Goal: Task Accomplishment & Management: Manage account settings

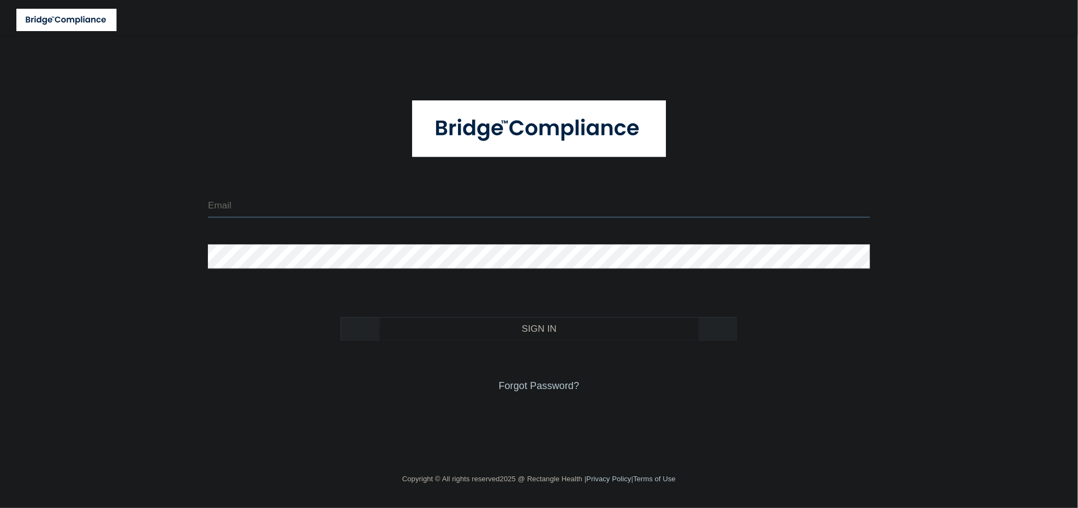
type input "[EMAIL_ADDRESS][DOMAIN_NAME]"
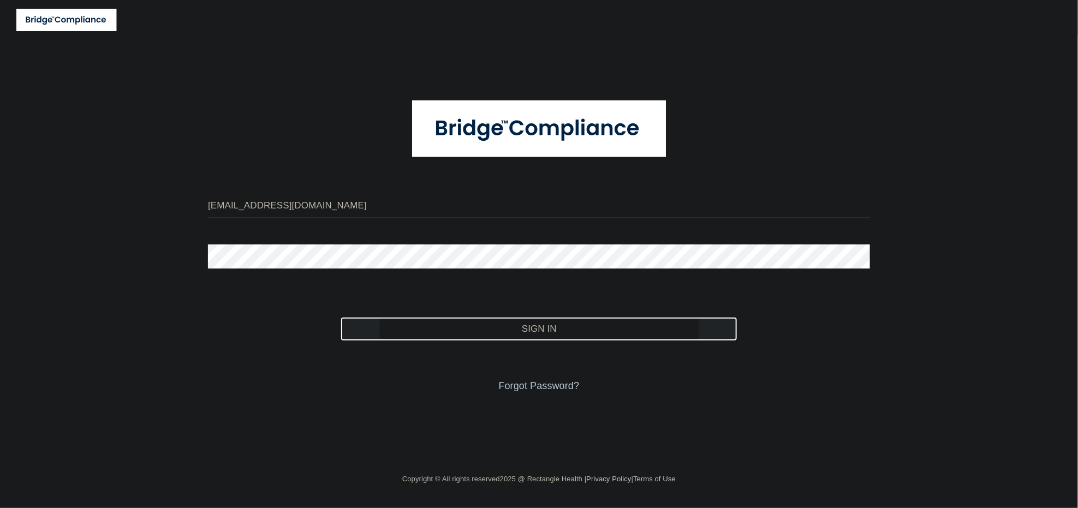
click at [406, 334] on button "Sign In" at bounding box center [538, 329] width 397 height 24
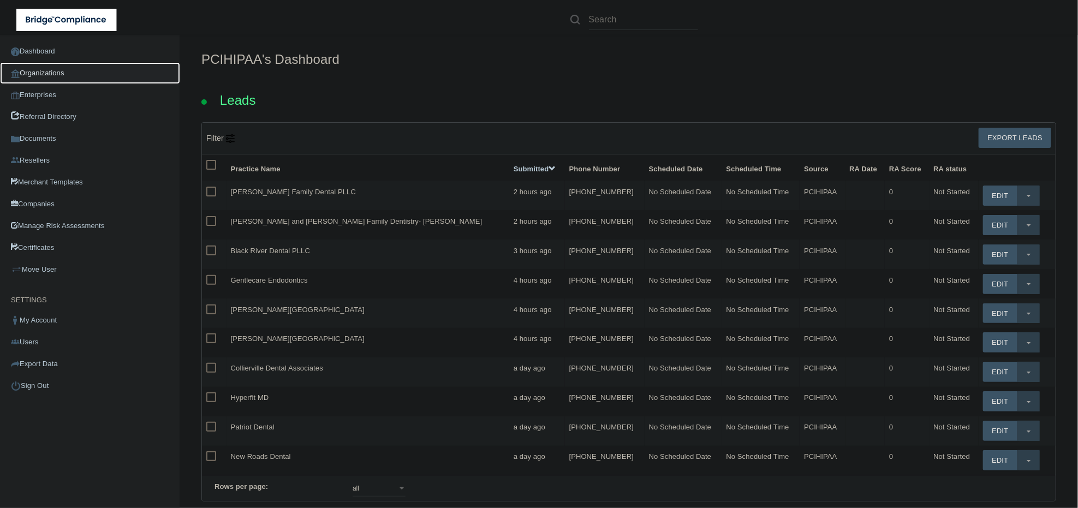
click at [85, 70] on link "Organizations" at bounding box center [90, 73] width 180 height 22
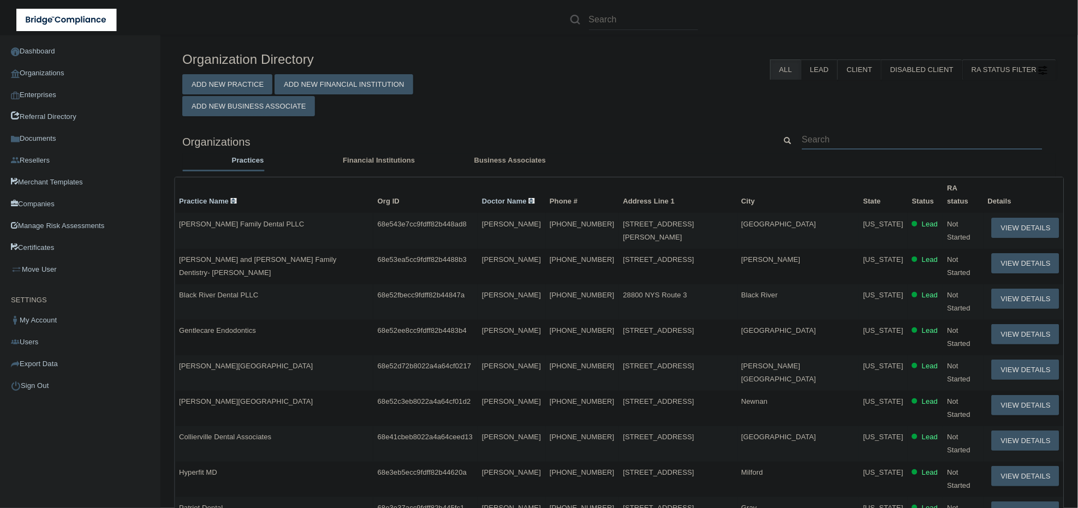
click at [848, 140] on input "text" at bounding box center [922, 139] width 241 height 20
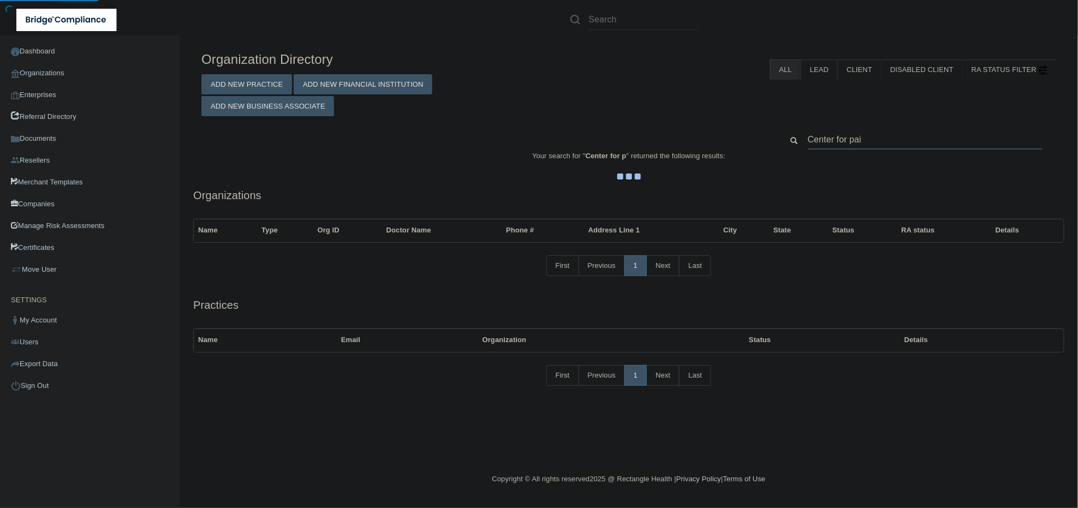
type input "Center for pain"
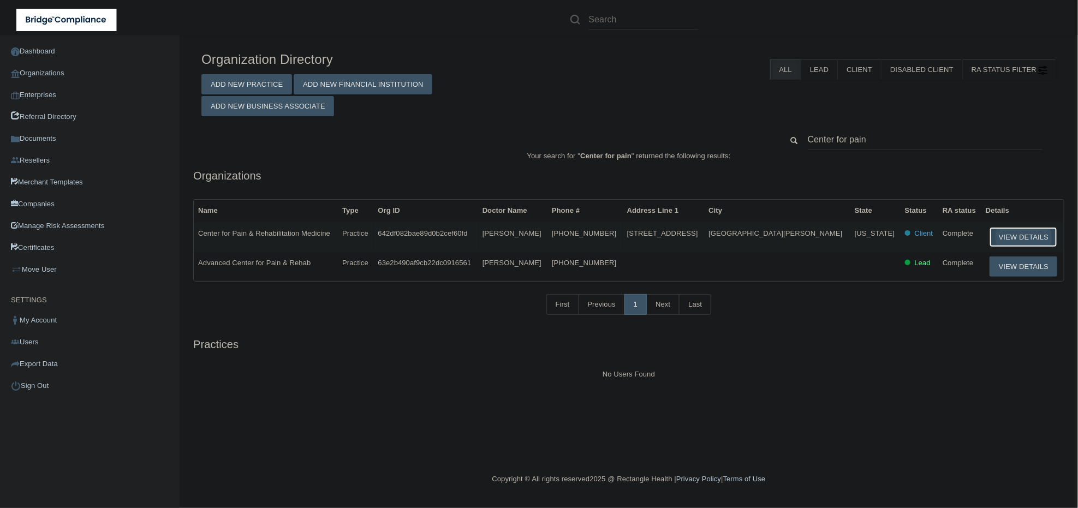
click at [1016, 234] on button "View Details" at bounding box center [1023, 237] width 68 height 20
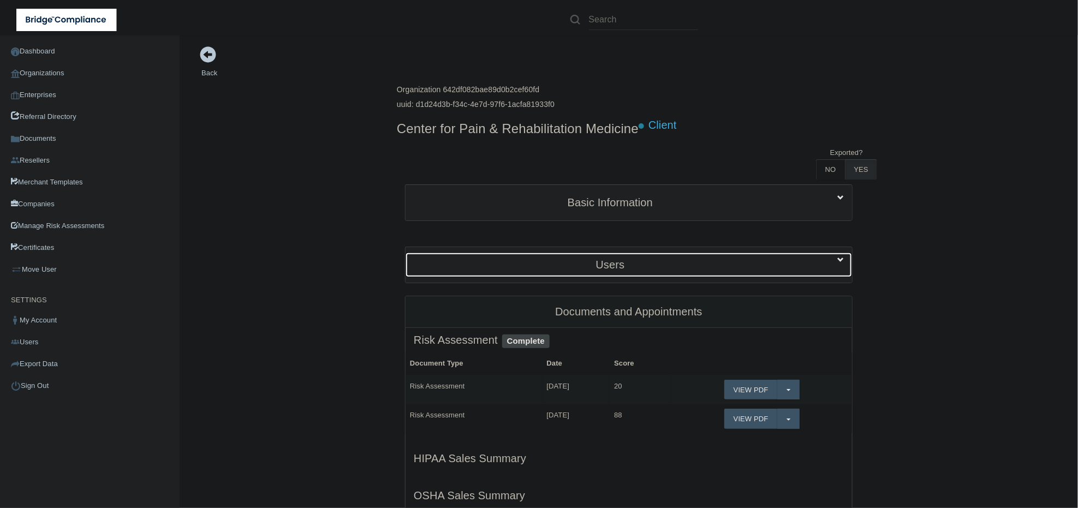
click at [603, 256] on div "Users" at bounding box center [609, 265] width 409 height 25
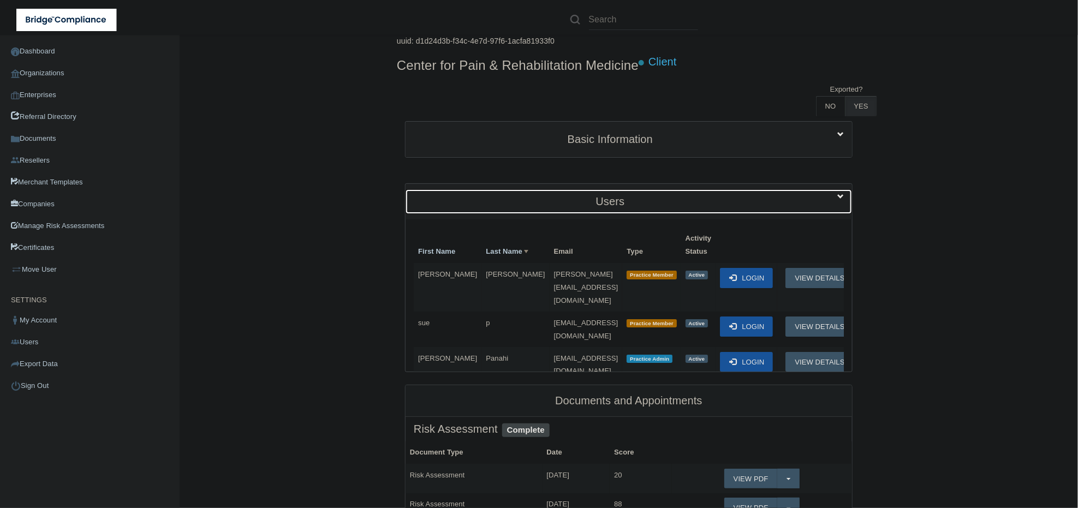
scroll to position [121, 0]
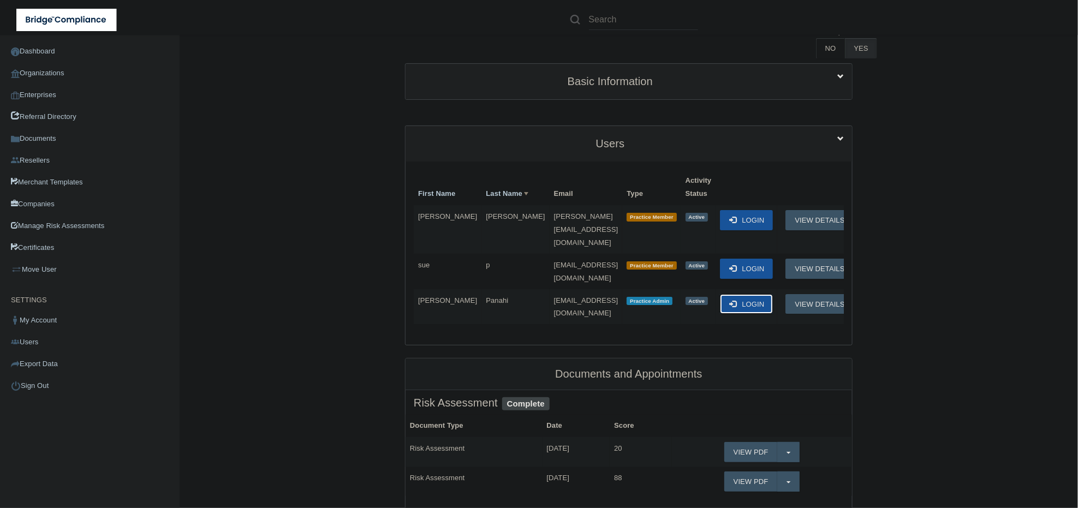
click at [734, 294] on button "Login" at bounding box center [746, 304] width 53 height 20
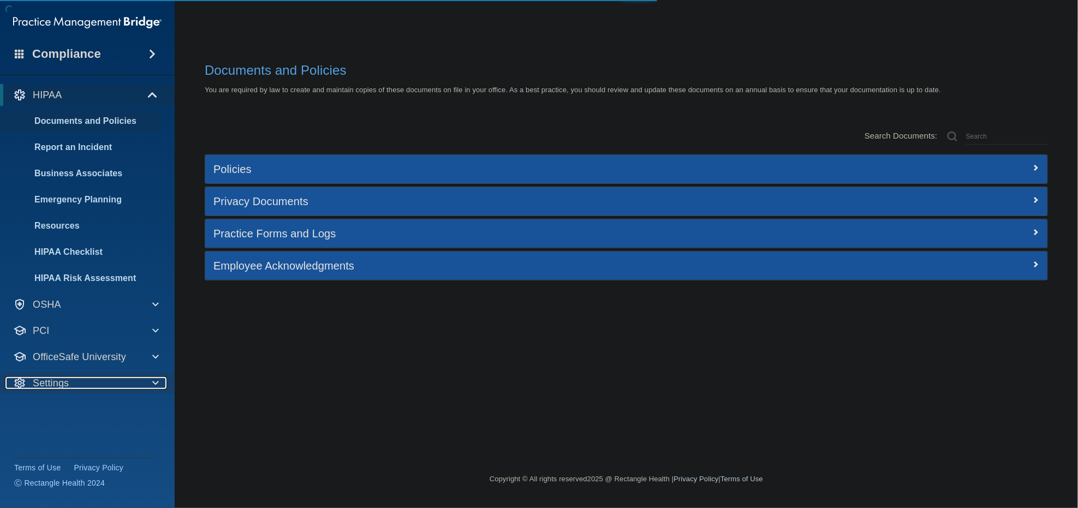
click at [94, 384] on div "Settings" at bounding box center [72, 382] width 135 height 13
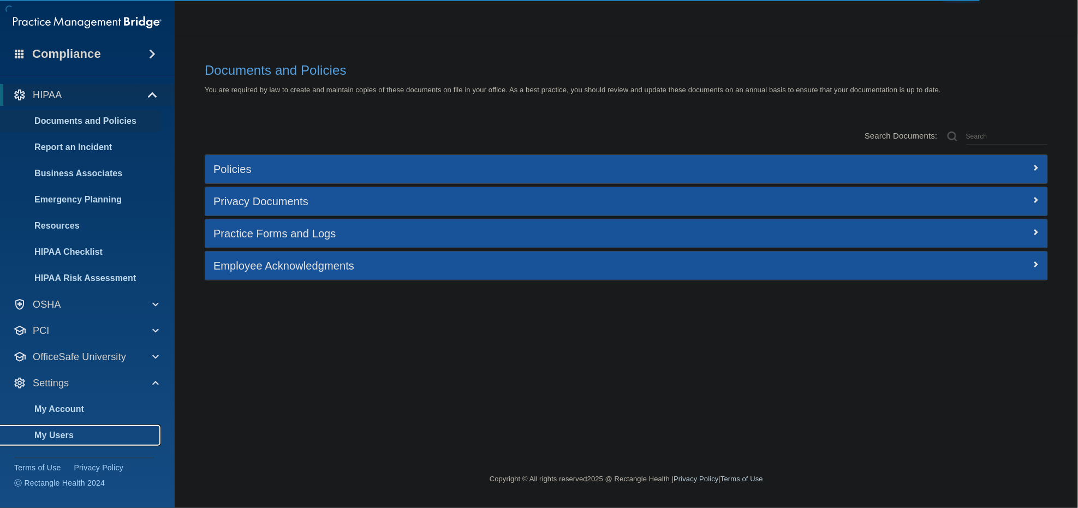
click at [69, 433] on p "My Users" at bounding box center [81, 435] width 149 height 11
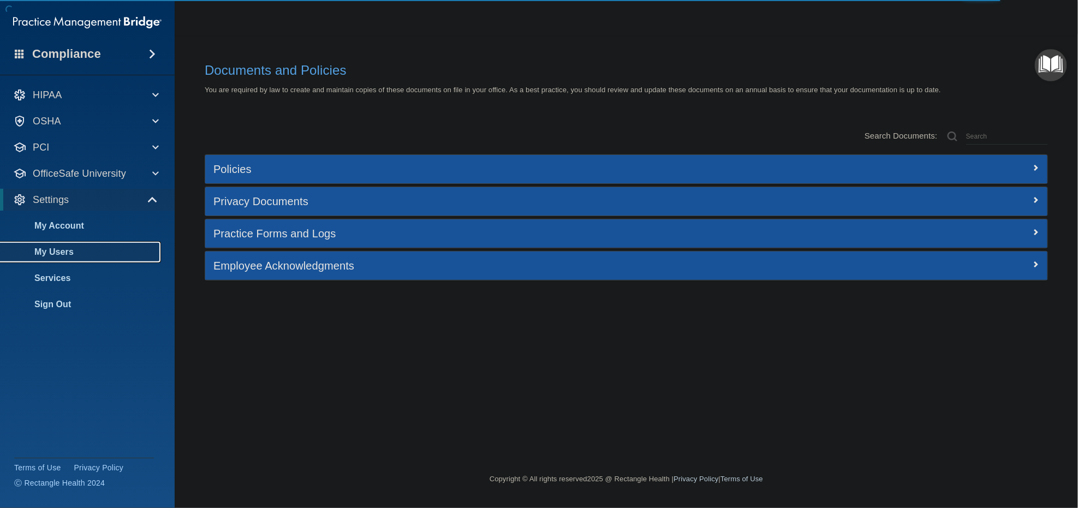
select select "20"
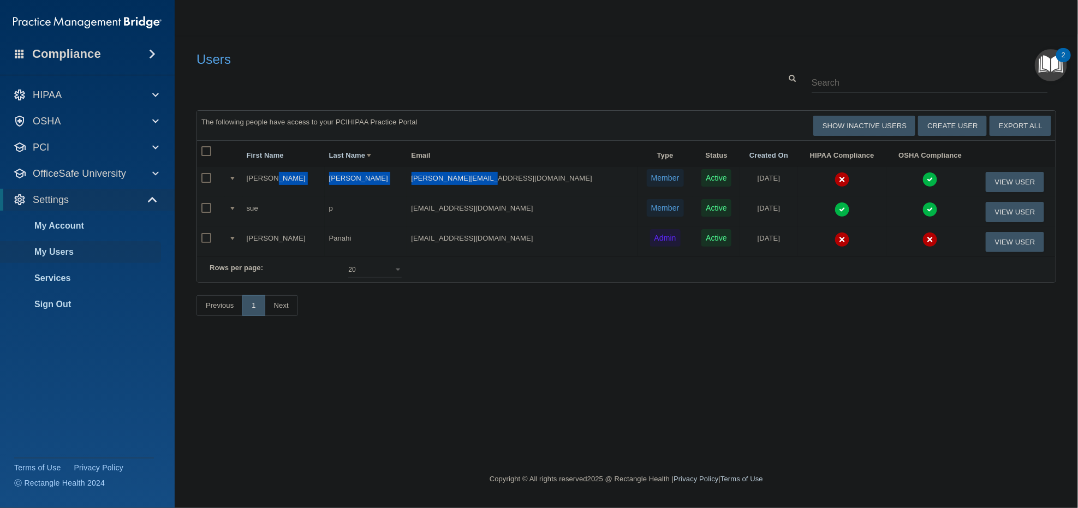
drag, startPoint x: 516, startPoint y: 181, endPoint x: 286, endPoint y: 183, distance: 229.7
click at [286, 183] on tr "Samantha Guo sam@capainclinic.com Member Active 05/01/2023 View User" at bounding box center [626, 182] width 858 height 30
click at [1006, 184] on button "View User" at bounding box center [1014, 182] width 58 height 20
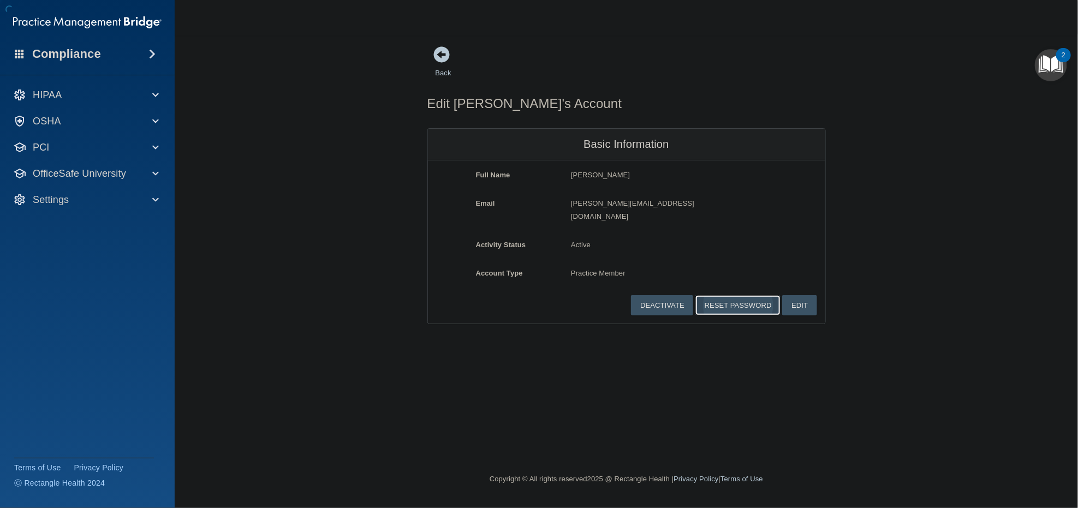
click at [737, 295] on button "Reset Password" at bounding box center [737, 305] width 85 height 20
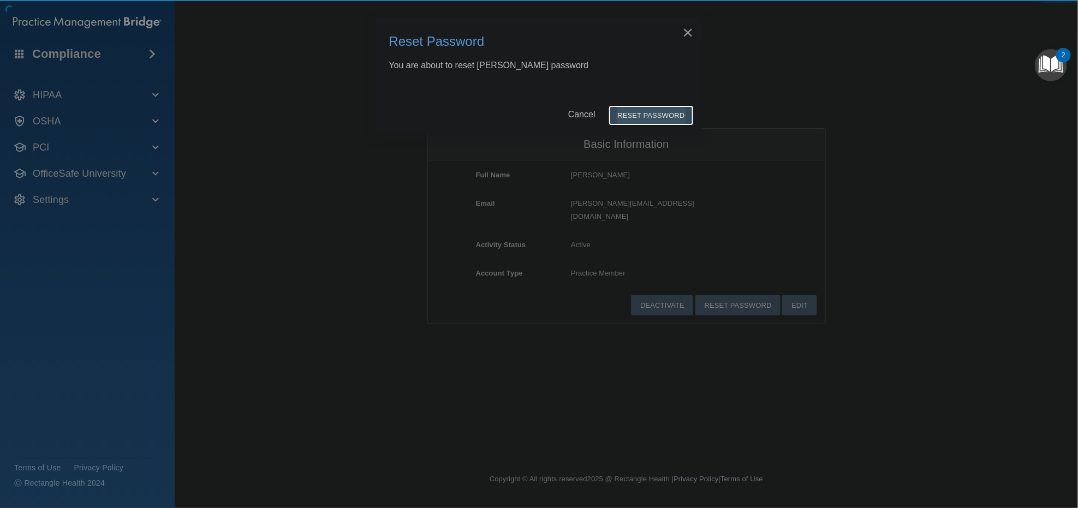
click at [667, 113] on button "Reset Password" at bounding box center [650, 115] width 85 height 20
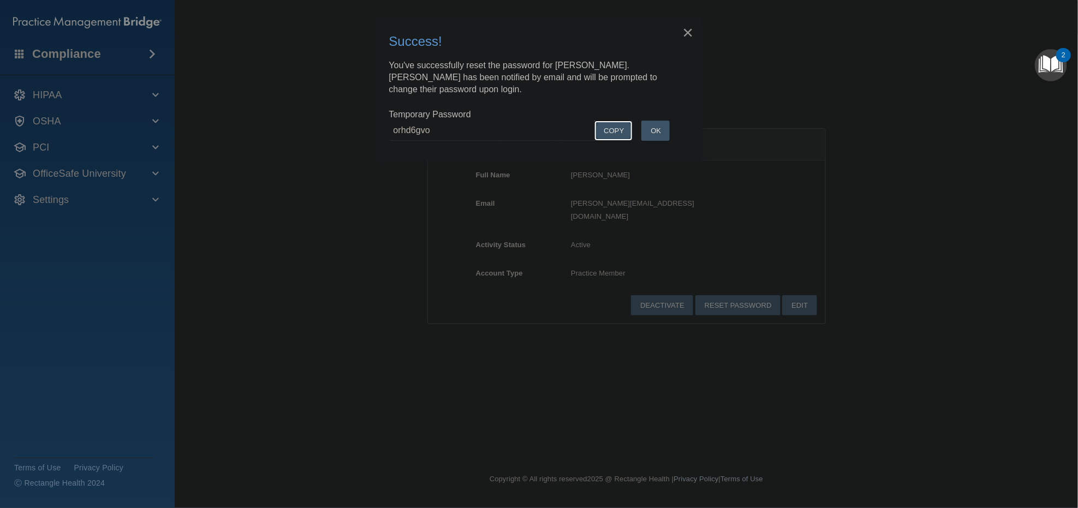
click at [622, 129] on button "COPY" at bounding box center [613, 131] width 38 height 20
click at [663, 127] on button "OK" at bounding box center [655, 131] width 28 height 20
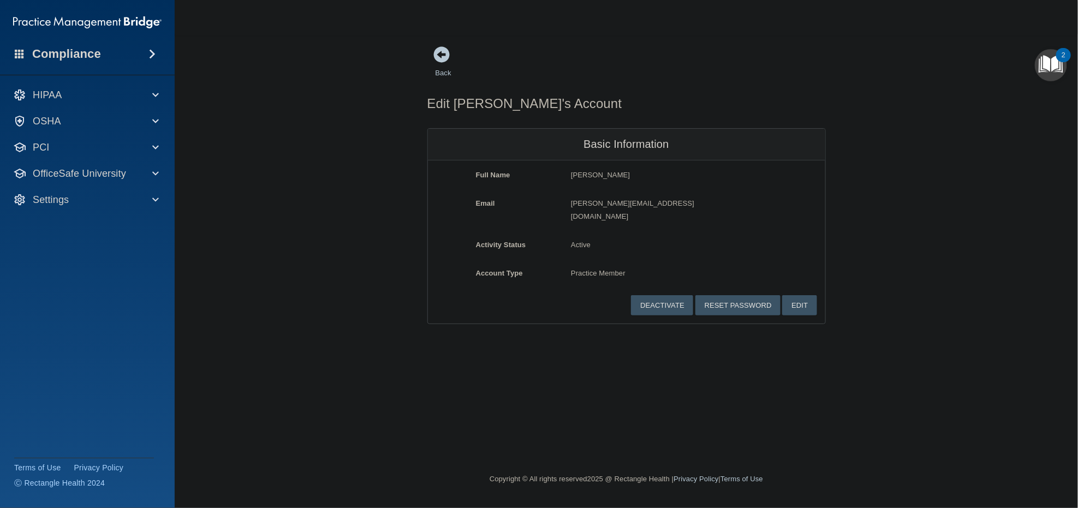
click at [809, 51] on div "Back" at bounding box center [626, 63] width 398 height 34
